Goal: Task Accomplishment & Management: Use online tool/utility

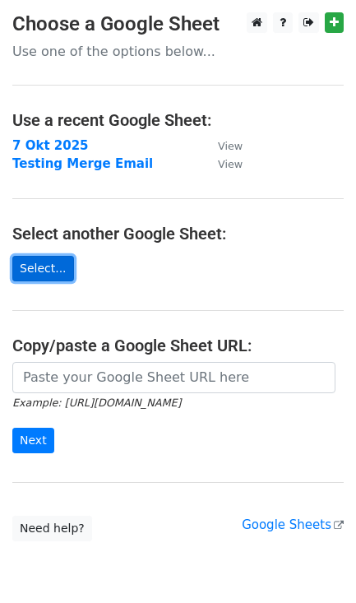
click at [32, 272] on link "Select..." at bounding box center [43, 269] width 62 height 26
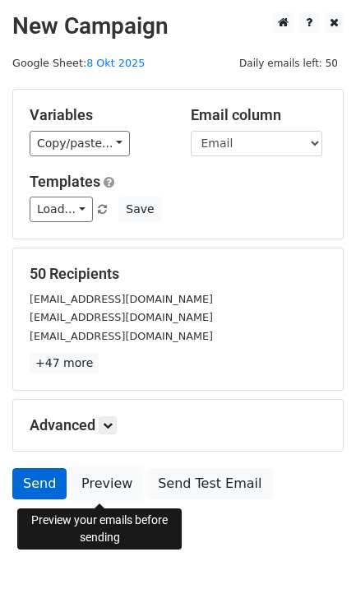
drag, startPoint x: 116, startPoint y: 489, endPoint x: 60, endPoint y: 489, distance: 55.9
click at [116, 489] on link "Preview" at bounding box center [107, 483] width 72 height 31
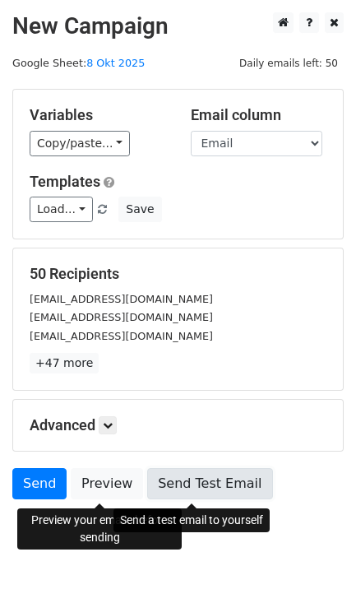
click at [202, 485] on link "Send Test Email" at bounding box center [209, 483] width 125 height 31
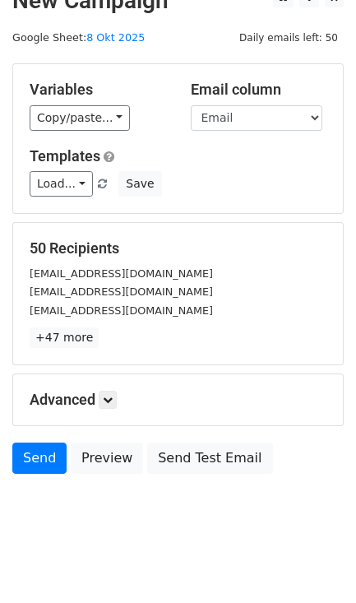
scroll to position [39, 0]
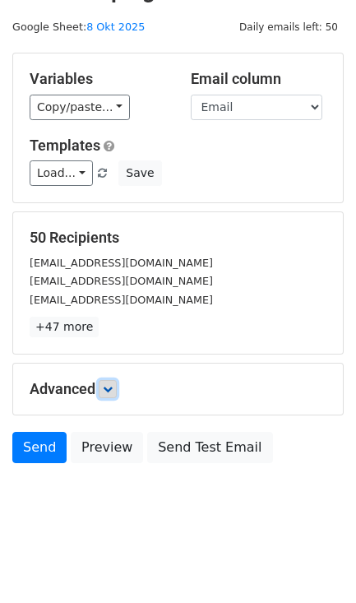
click at [104, 388] on link at bounding box center [108, 389] width 18 height 18
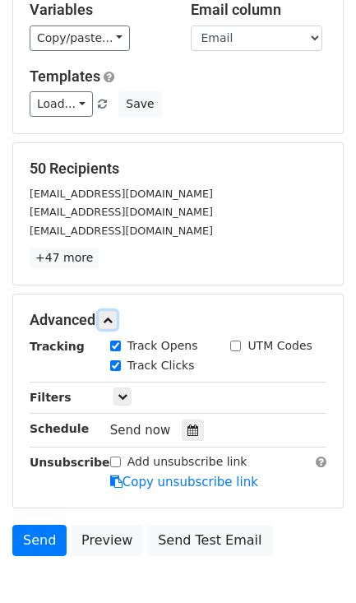
scroll to position [141, 0]
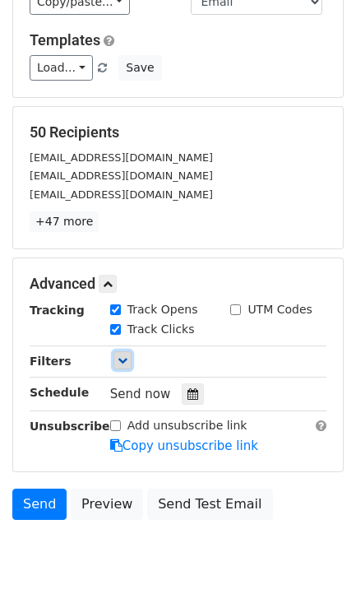
click at [123, 364] on icon at bounding box center [123, 360] width 10 height 10
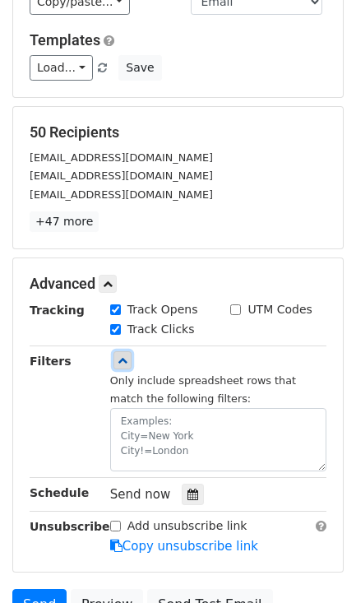
click at [124, 365] on icon at bounding box center [123, 360] width 10 height 10
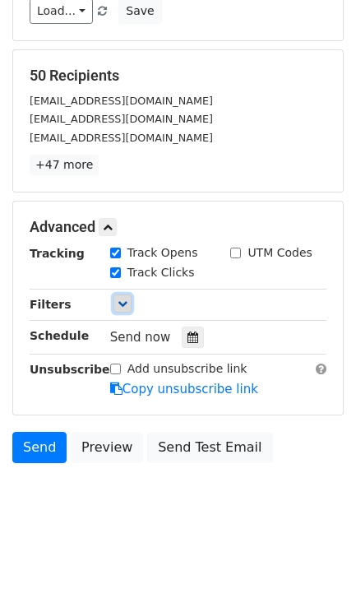
scroll to position [202, 0]
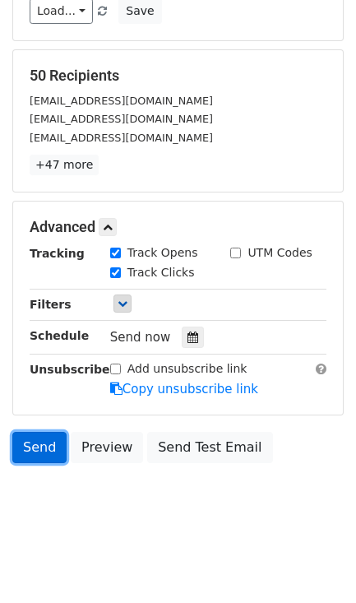
click at [46, 445] on link "Send" at bounding box center [39, 447] width 54 height 31
